Goal: Task Accomplishment & Management: Manage account settings

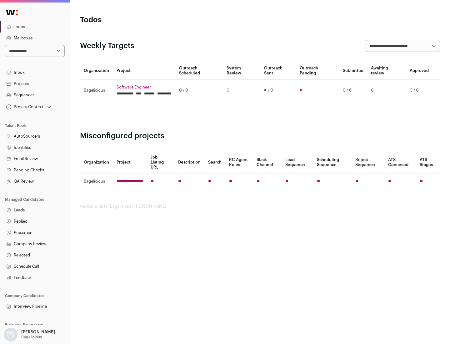
click at [35, 83] on link "Projects" at bounding box center [35, 83] width 70 height 11
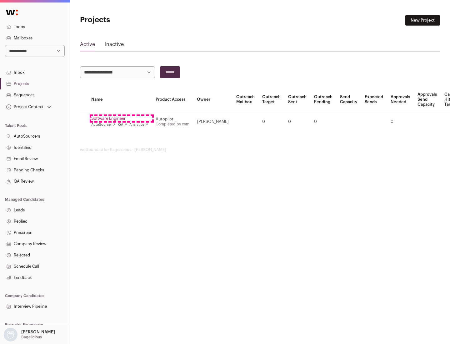
click at [121, 118] on link "Software Engineer" at bounding box center [119, 118] width 57 height 5
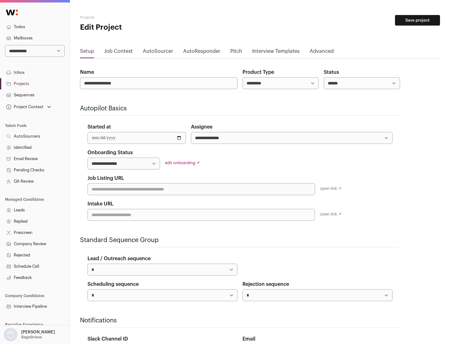
click at [417, 20] on button "Save project" at bounding box center [417, 20] width 45 height 11
